Goal: Answer question/provide support: Share knowledge or assist other users

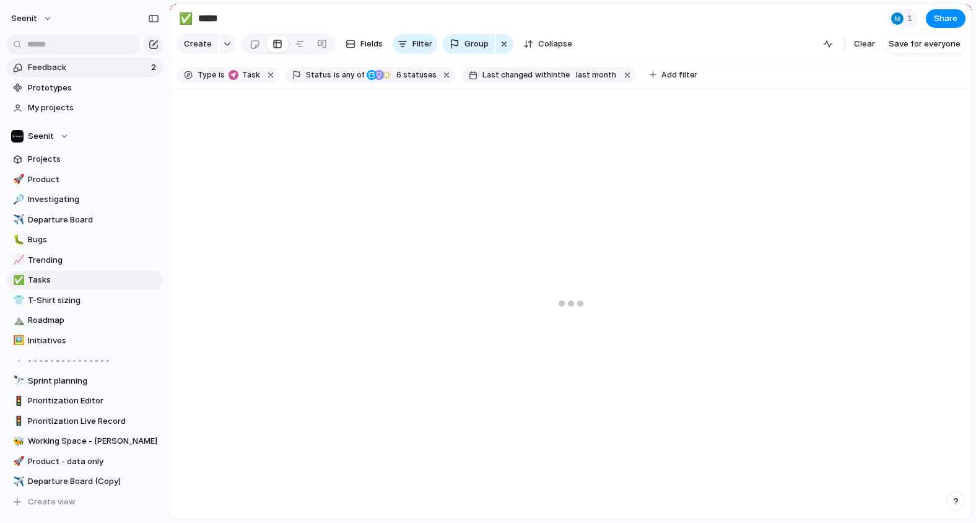
click at [112, 68] on span "Feedback" at bounding box center [88, 67] width 120 height 12
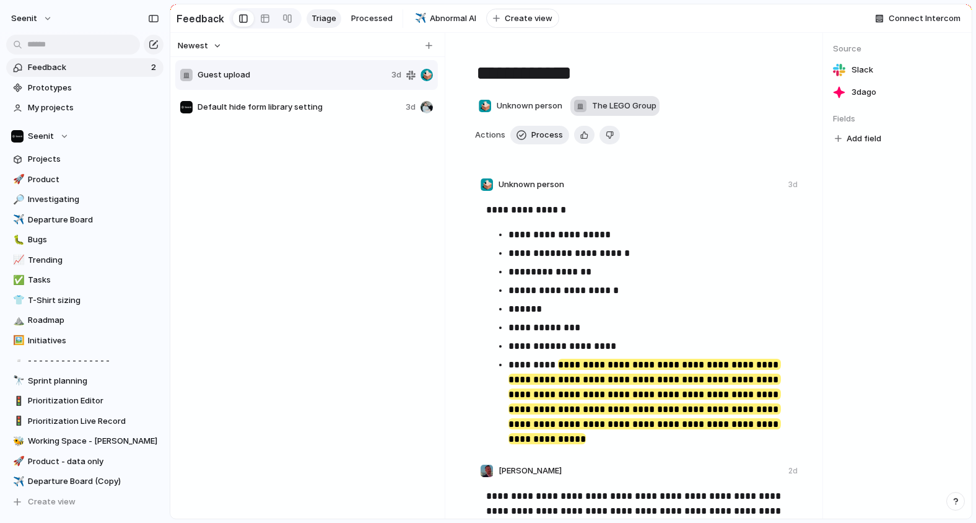
click at [642, 108] on span "The LEGO Group" at bounding box center [624, 106] width 64 height 12
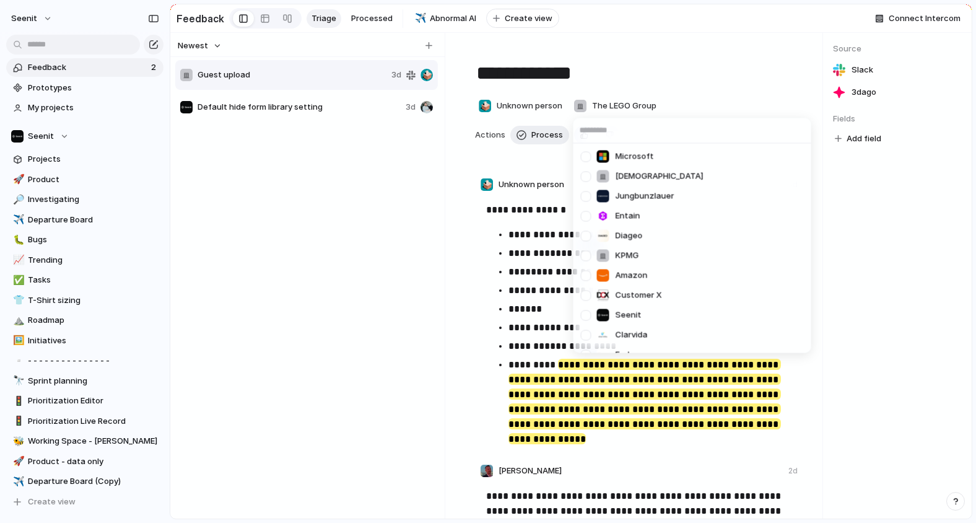
click at [640, 109] on div "Microsoft Azets Jungbunzlauer Entain Diageo KPMG Amazon Customer X Seenit Clarv…" at bounding box center [488, 261] width 976 height 523
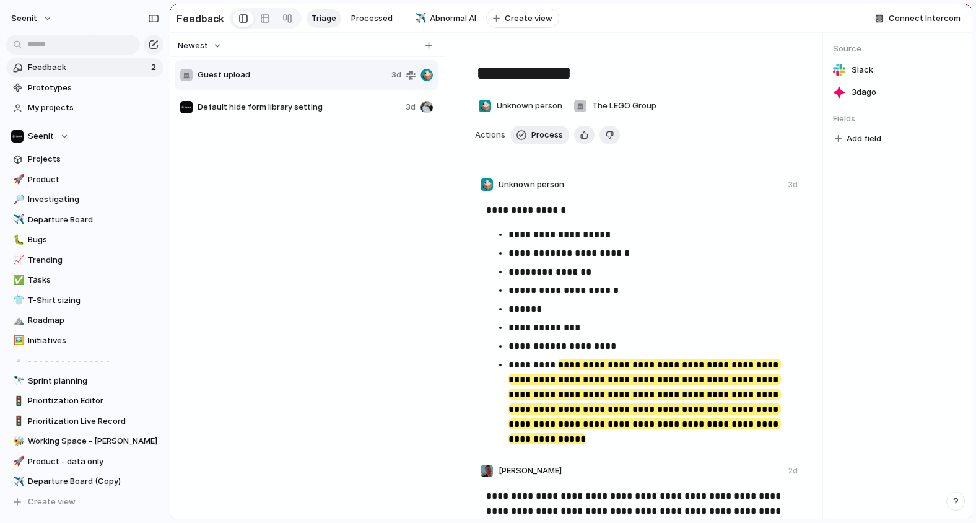
click at [956, 502] on div "button" at bounding box center [955, 501] width 9 height 9
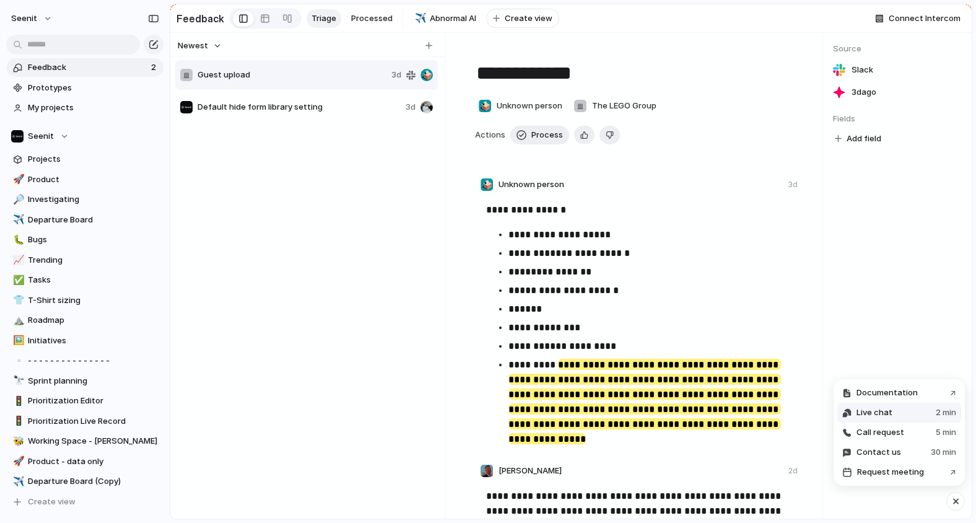
click at [883, 414] on span "Live chat" at bounding box center [875, 412] width 36 height 12
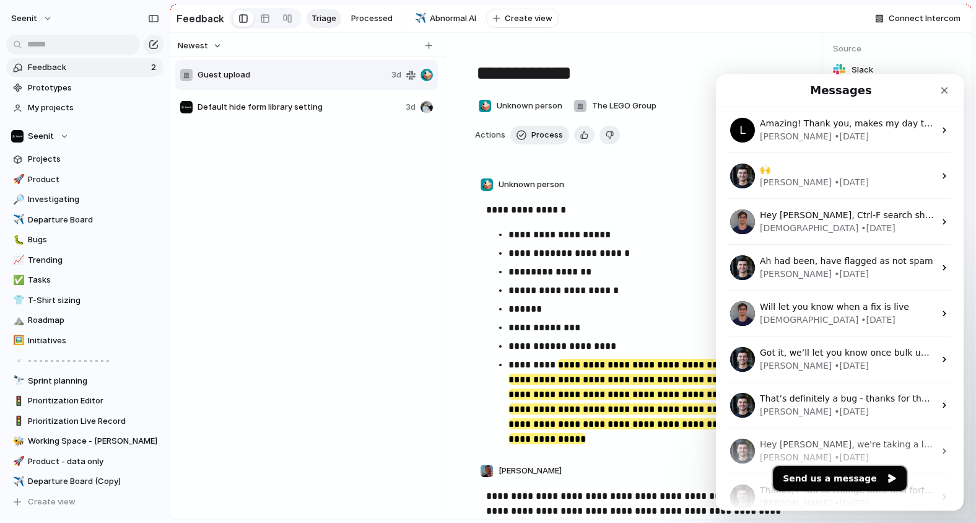
click at [823, 479] on button "Send us a message" at bounding box center [840, 478] width 134 height 25
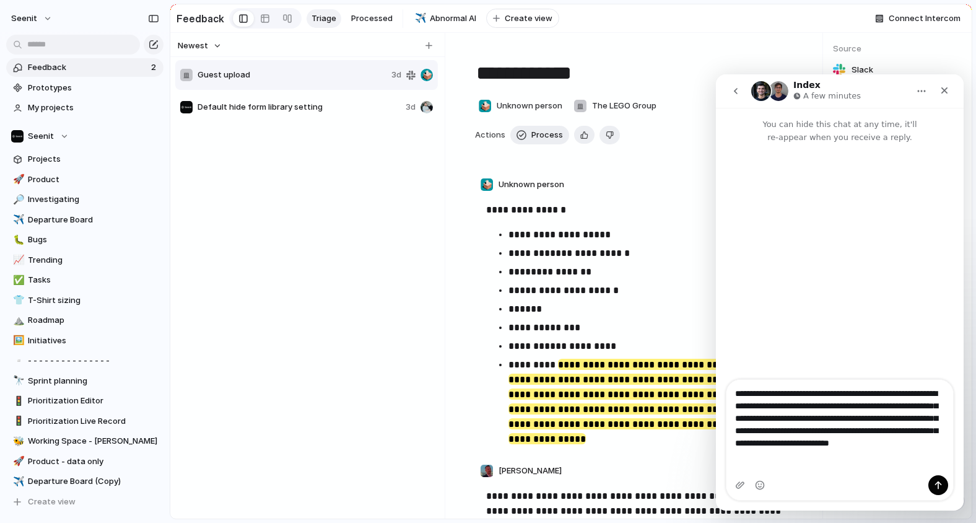
type textarea "**********"
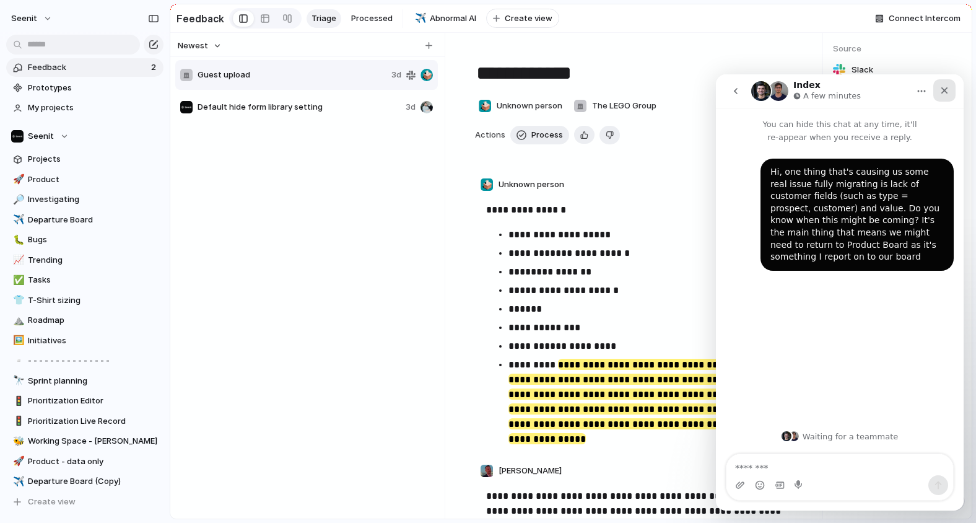
click at [948, 92] on icon "Close" at bounding box center [945, 90] width 10 height 10
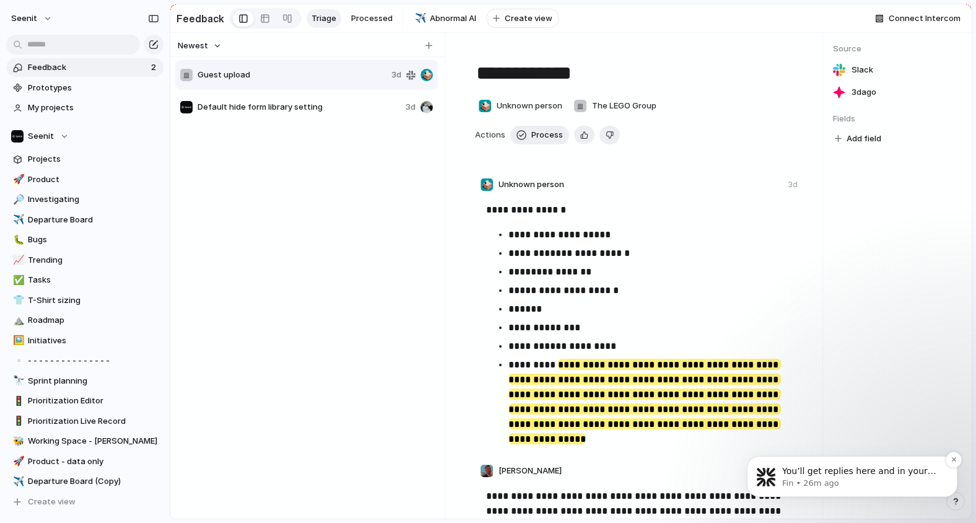
click at [811, 467] on span "You’ll get replies here and in your email: ✉️ [PERSON_NAME][EMAIL_ADDRESS][DOMA…" at bounding box center [859, 495] width 154 height 59
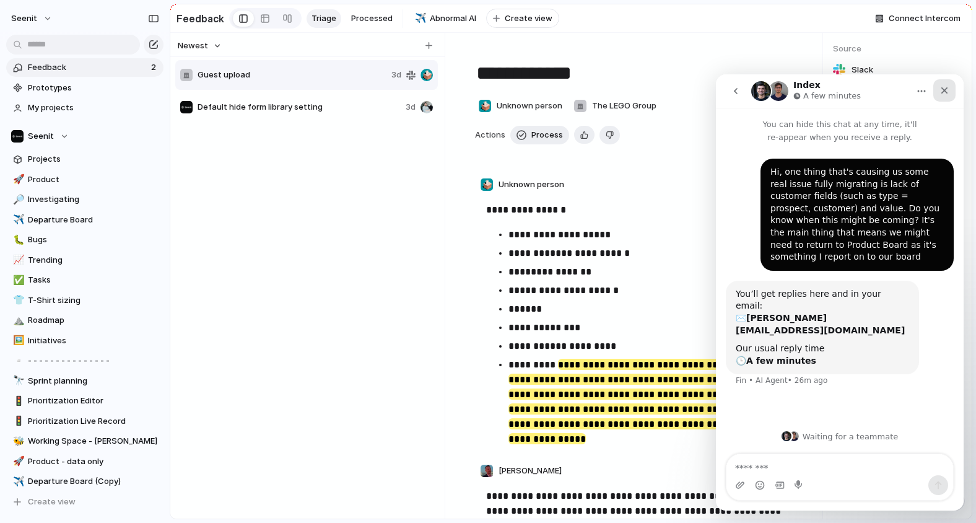
click at [945, 87] on icon "Close" at bounding box center [945, 90] width 10 height 10
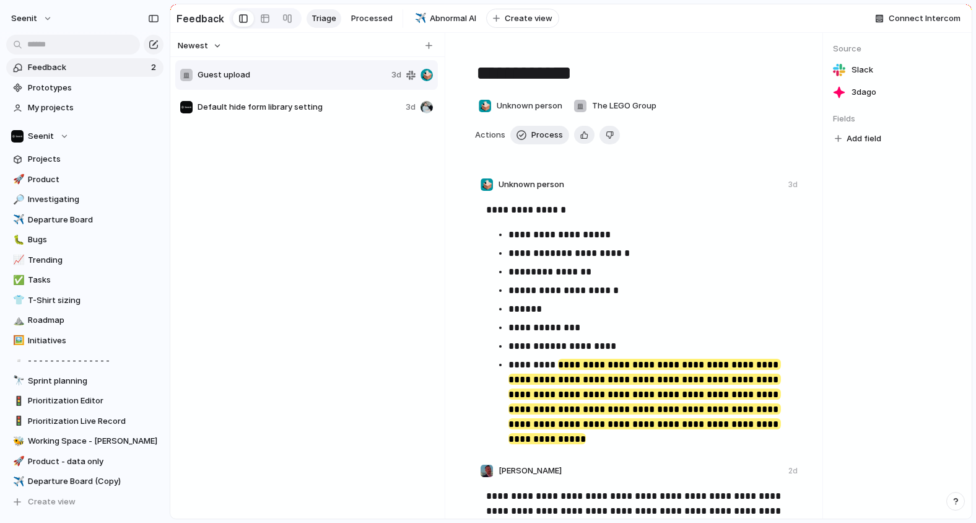
drag, startPoint x: 315, startPoint y: 214, endPoint x: 275, endPoint y: 186, distance: 48.5
click at [315, 214] on div "Guest upload 3d Default hide form library setting 3d" at bounding box center [307, 287] width 265 height 457
click at [77, 71] on span "Feedback" at bounding box center [88, 67] width 120 height 12
click at [248, 107] on span "Default hide form library setting" at bounding box center [299, 107] width 203 height 12
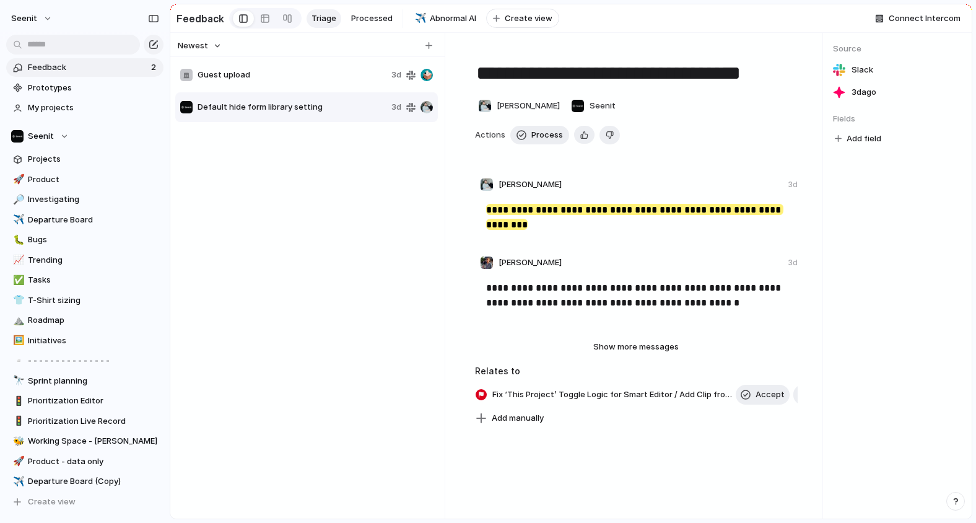
click at [248, 68] on div "Guest upload 3d" at bounding box center [306, 75] width 263 height 30
type textarea "**********"
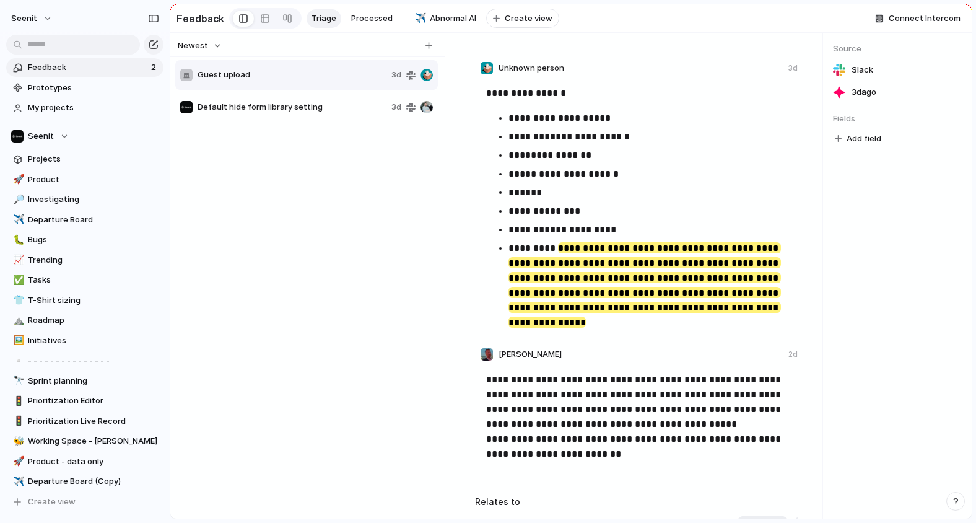
scroll to position [232, 0]
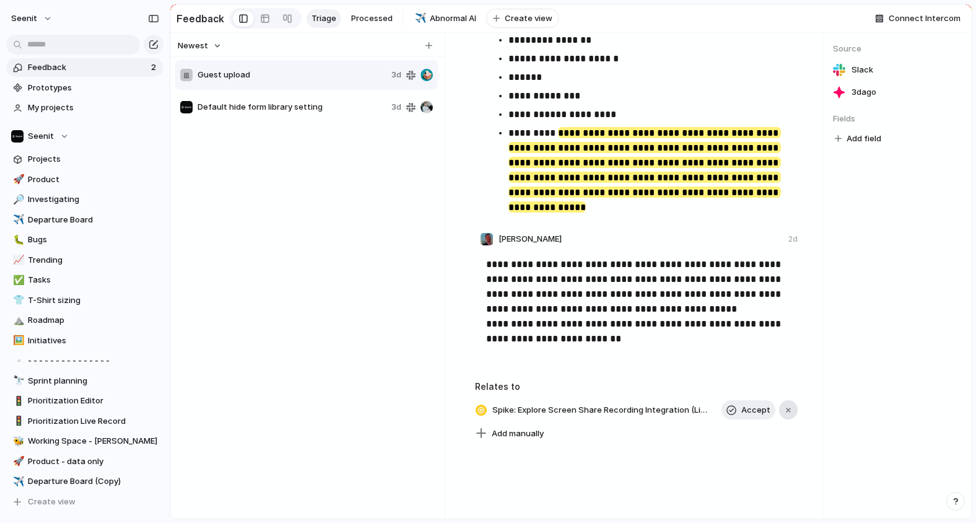
click at [785, 413] on div "button" at bounding box center [788, 410] width 9 height 9
click at [527, 414] on span "Add manually" at bounding box center [518, 414] width 52 height 12
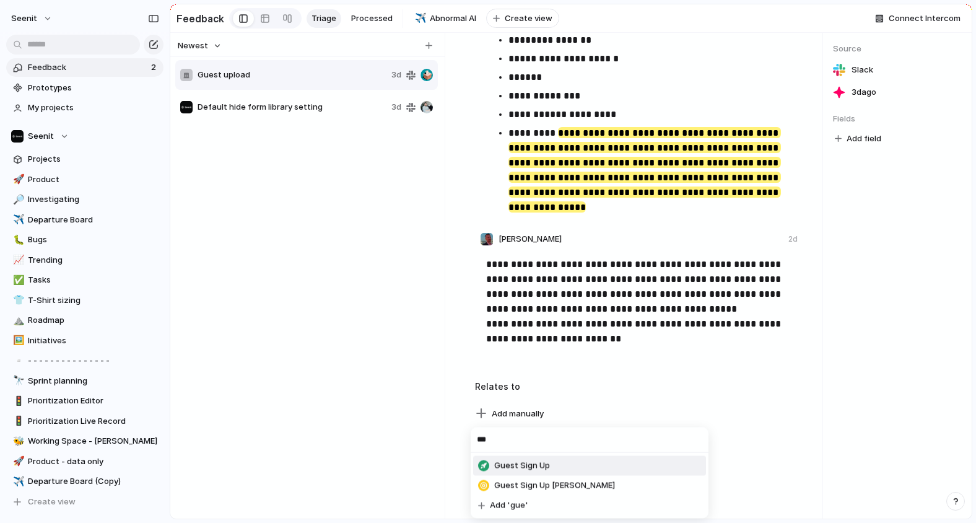
type input "***"
click at [537, 466] on span "Guest Sign Up" at bounding box center [522, 466] width 56 height 12
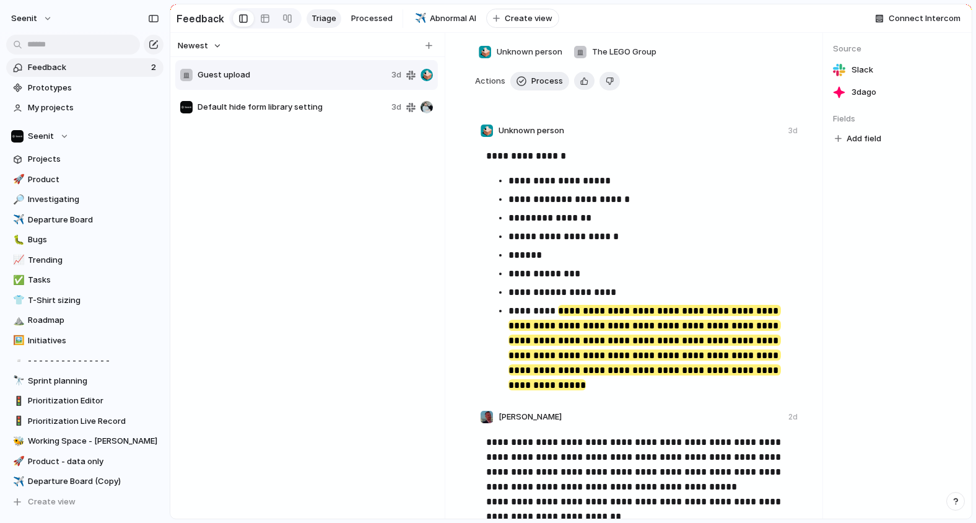
scroll to position [0, 0]
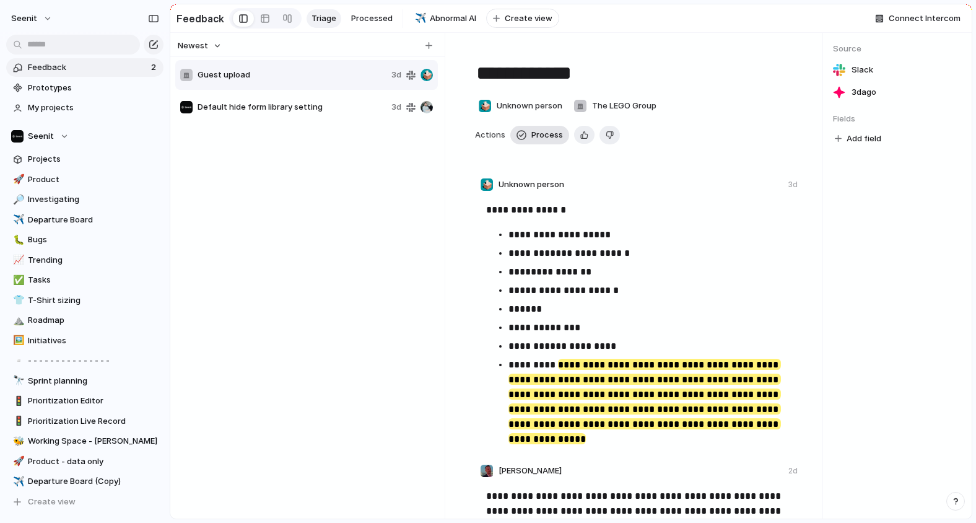
click at [529, 133] on button "Process" at bounding box center [539, 135] width 59 height 19
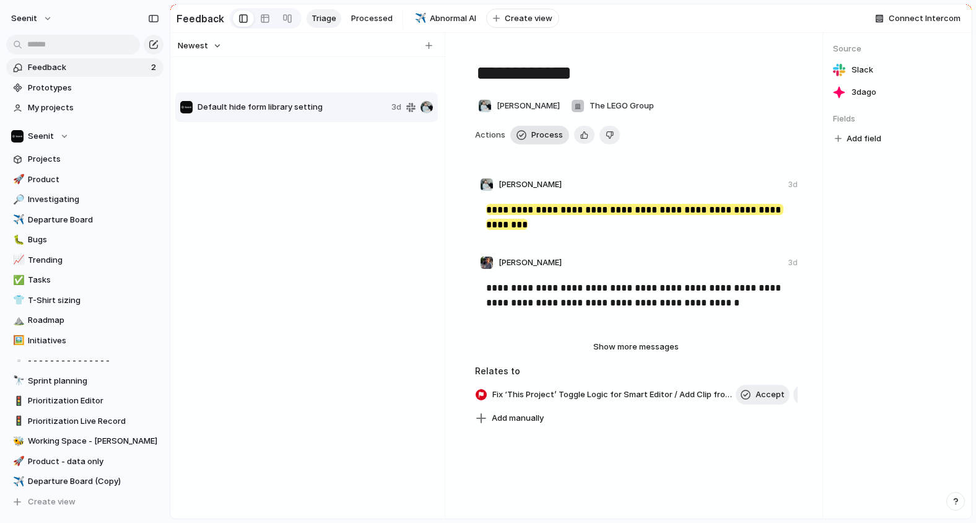
type textarea "**********"
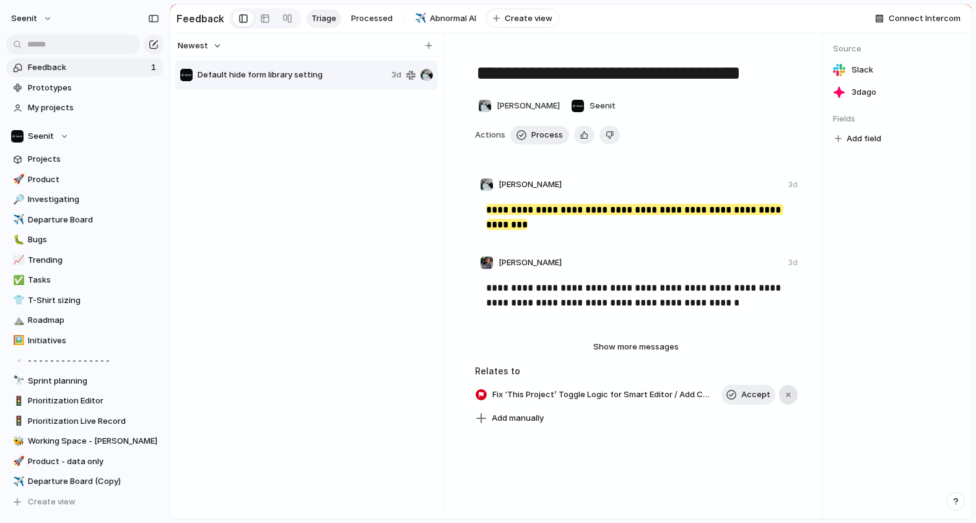
click at [794, 385] on button "button" at bounding box center [788, 395] width 19 height 20
click at [291, 234] on div "Default hide form library setting 3d" at bounding box center [307, 287] width 265 height 457
click at [326, 280] on div "Default hide form library setting 3d" at bounding box center [307, 287] width 265 height 457
